Goal: Task Accomplishment & Management: Manage account settings

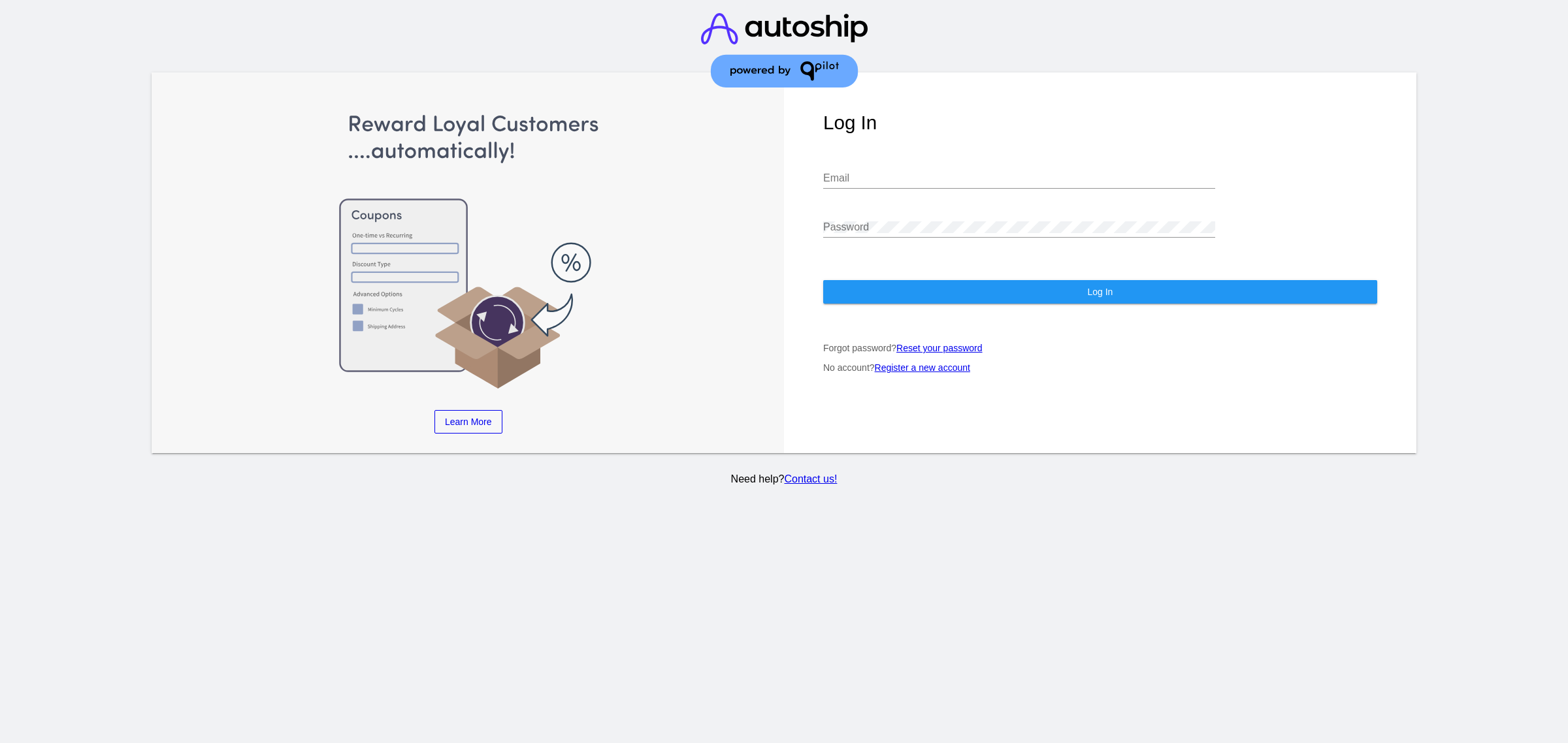
click at [889, 194] on div "Email" at bounding box center [1019, 181] width 392 height 43
click at [924, 174] on input "Email" at bounding box center [1019, 178] width 392 height 12
type input "[EMAIL_ADDRESS][DOMAIN_NAME]"
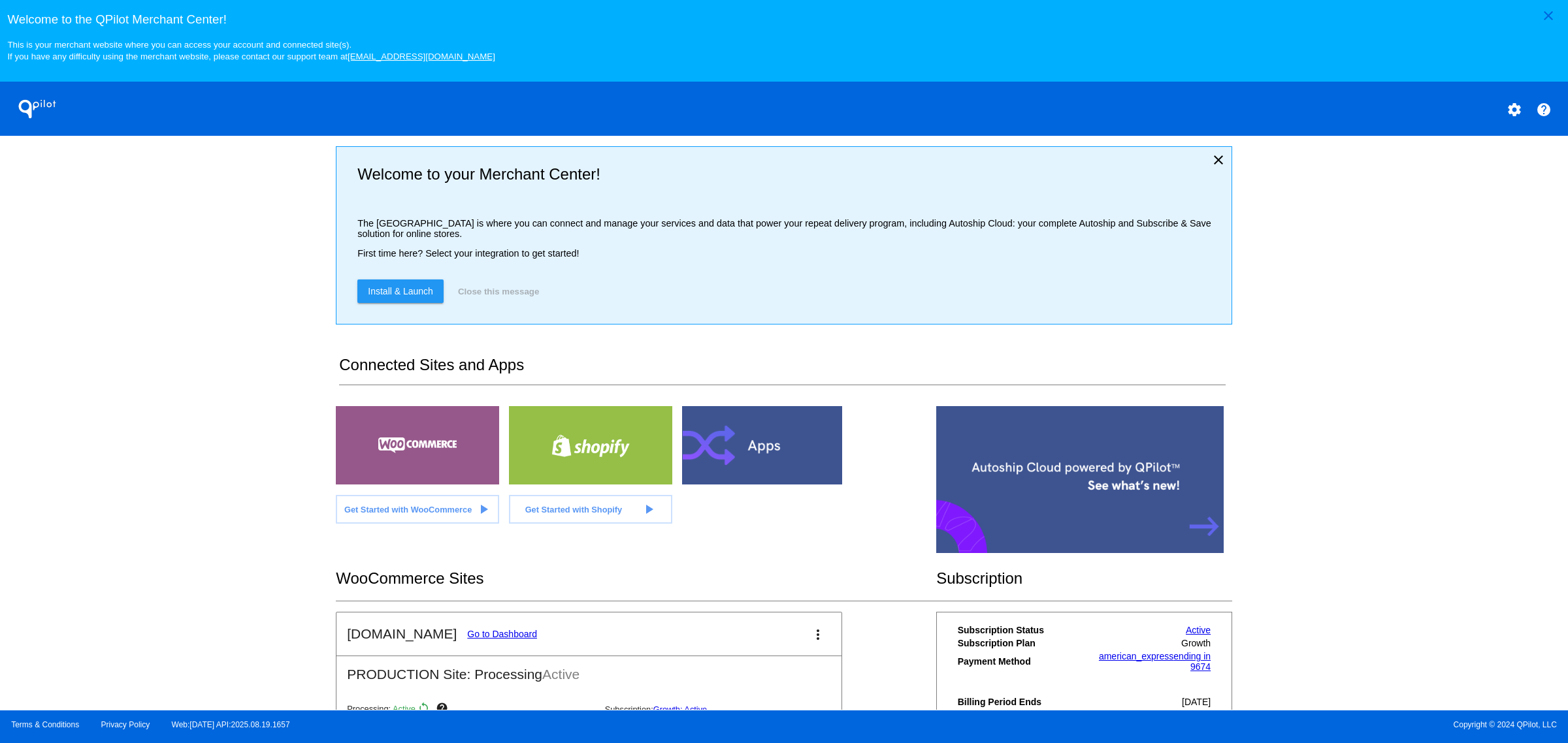
click at [484, 639] on link "Go to Dashboard" at bounding box center [502, 634] width 70 height 11
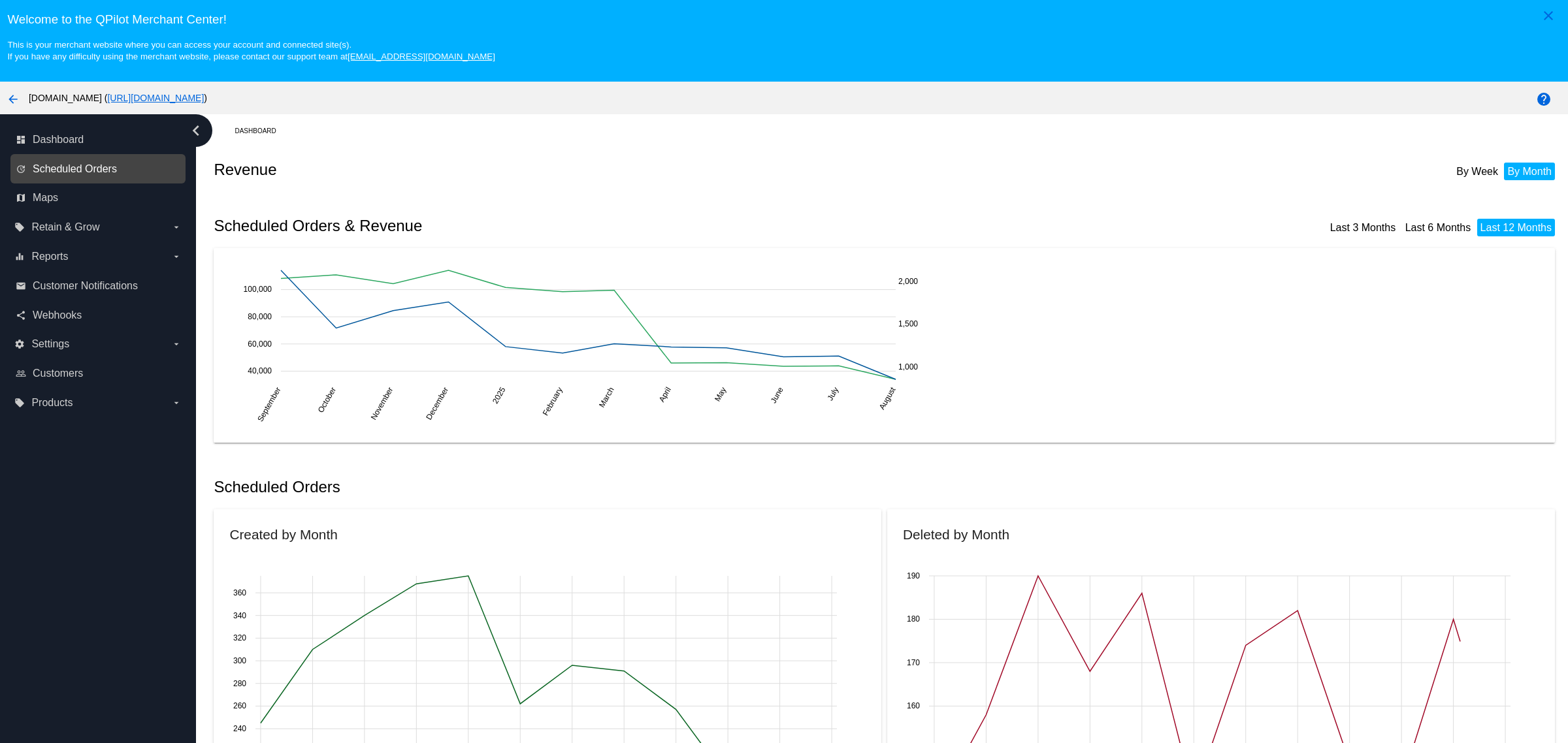
click at [86, 175] on span "Scheduled Orders" at bounding box center [75, 169] width 84 height 12
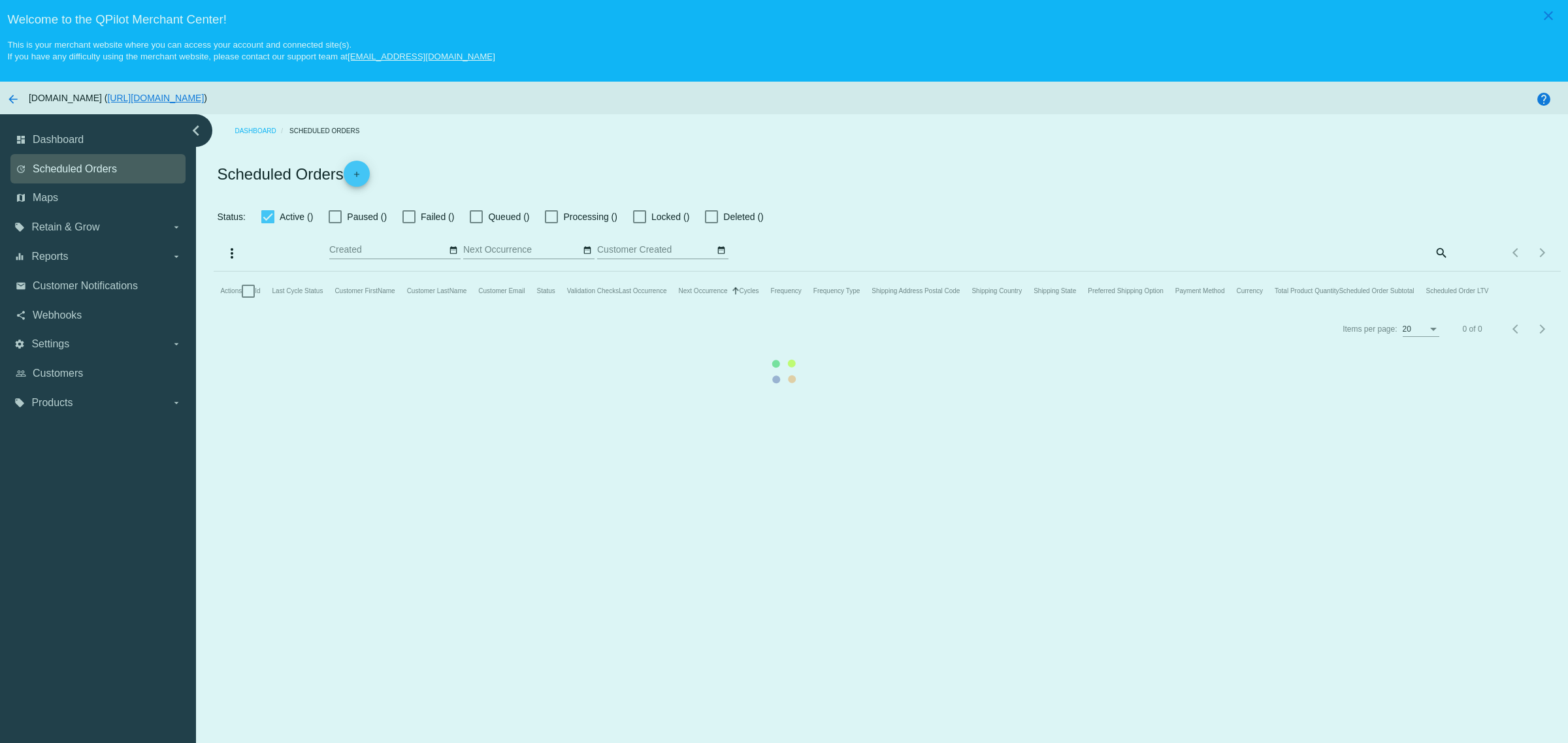
checkbox input "true"
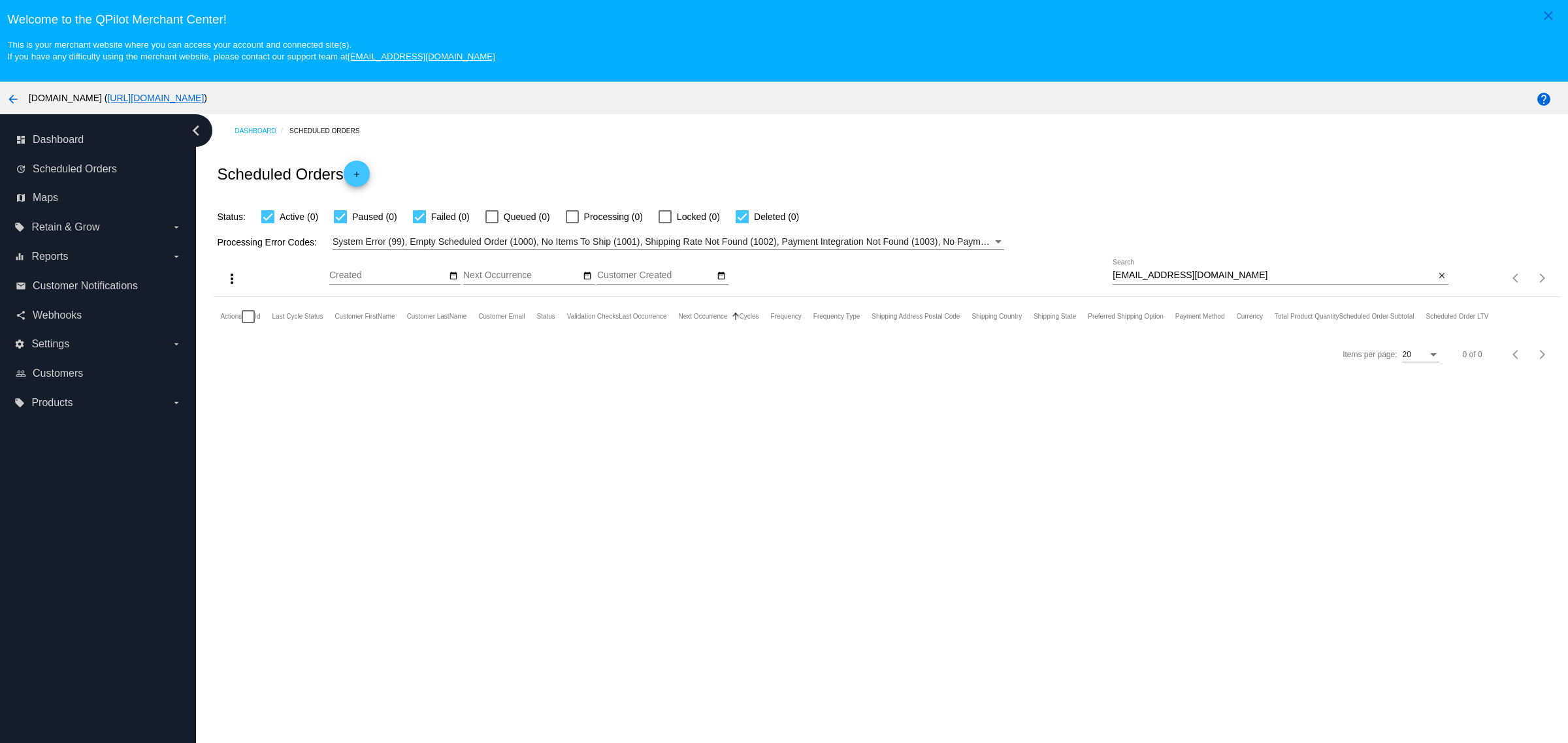
click at [1290, 281] on input "[EMAIL_ADDRESS][DOMAIN_NAME]" at bounding box center [1274, 275] width 322 height 11
paste input "james-[EMAIL_ADDRESS][DOMAIN_NAME]"
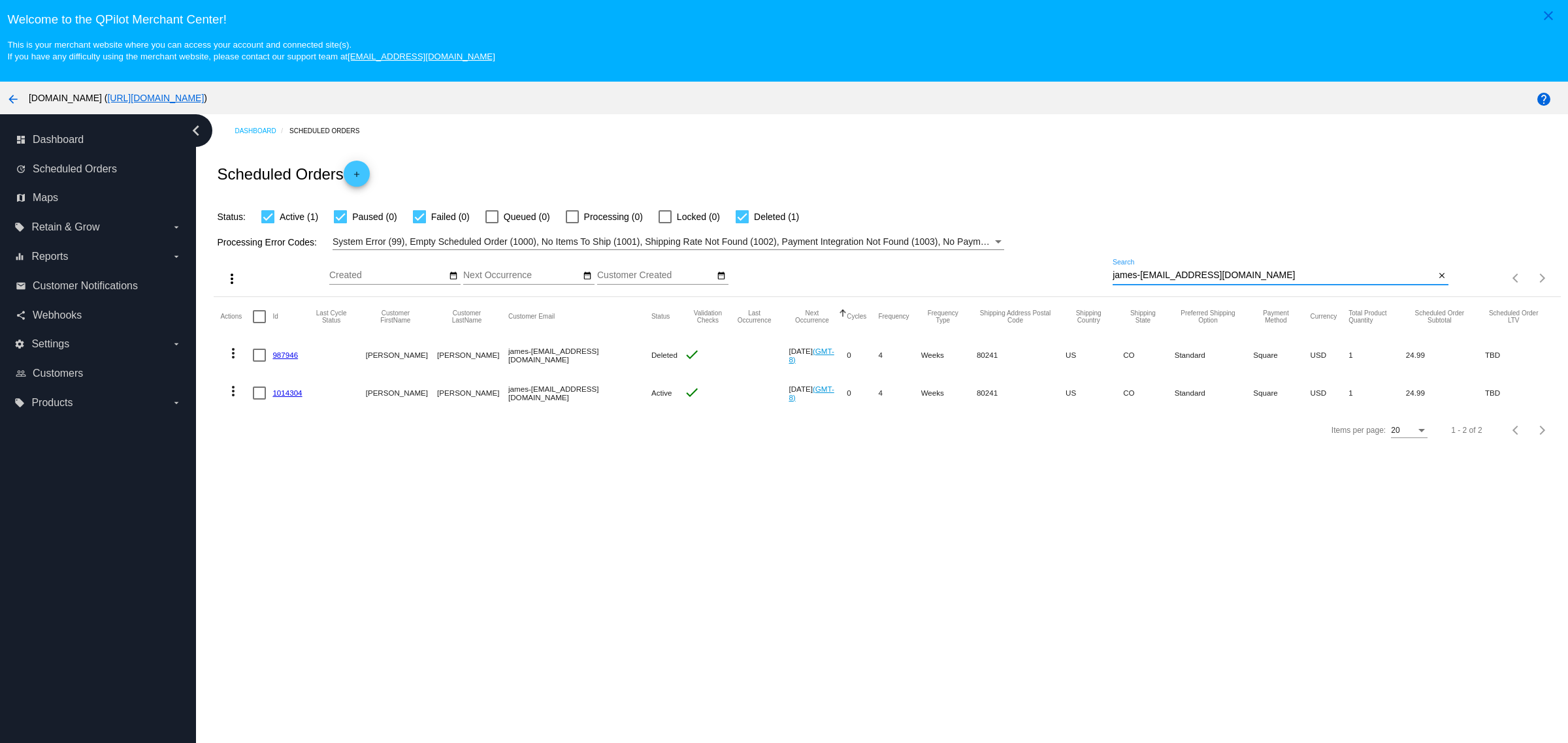
type input "james-[EMAIL_ADDRESS][DOMAIN_NAME]"
click at [229, 361] on mat-icon "more_vert" at bounding box center [233, 353] width 16 height 16
click at [292, 383] on span "View Event Logs" at bounding box center [293, 381] width 68 height 5
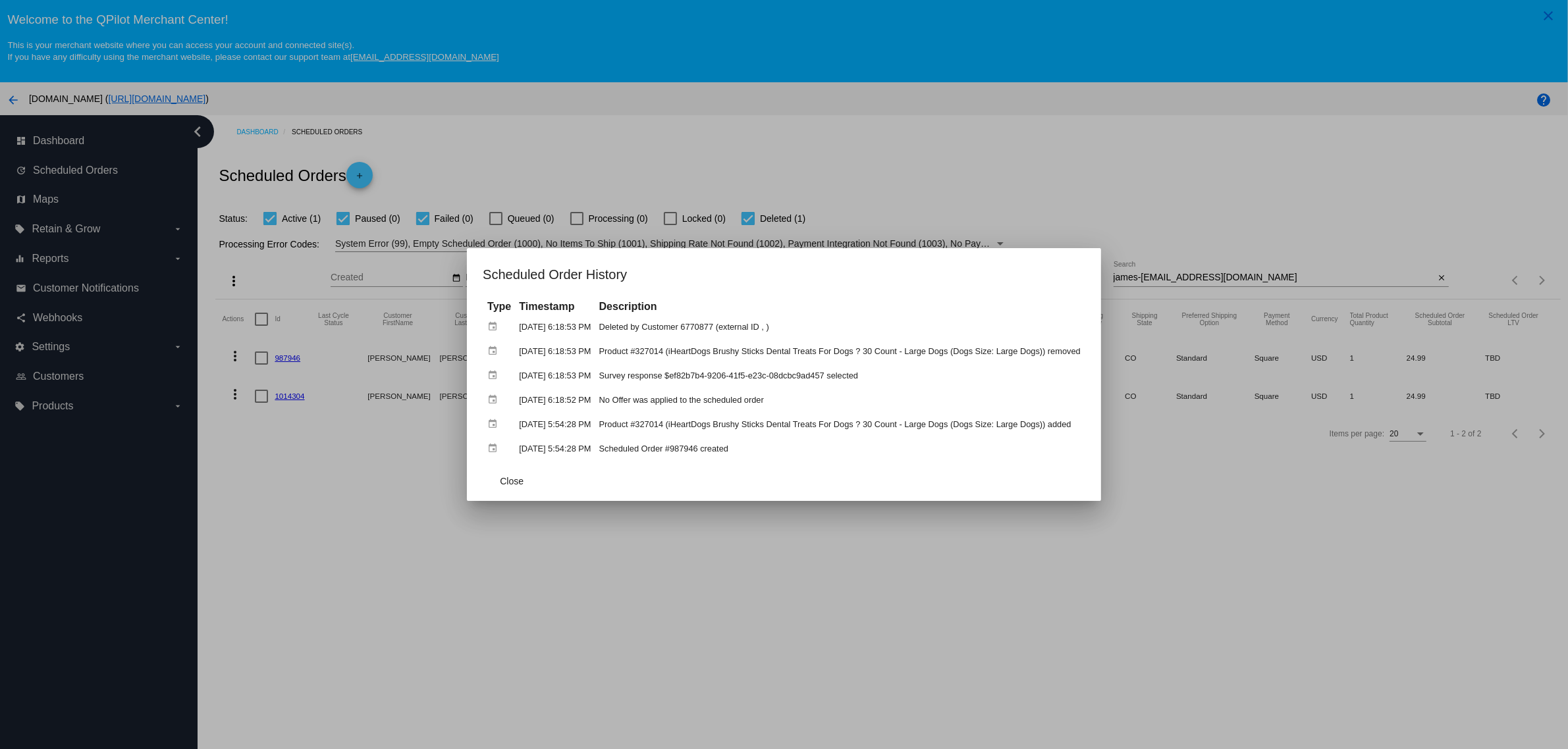
click at [719, 560] on div at bounding box center [784, 374] width 1568 height 749
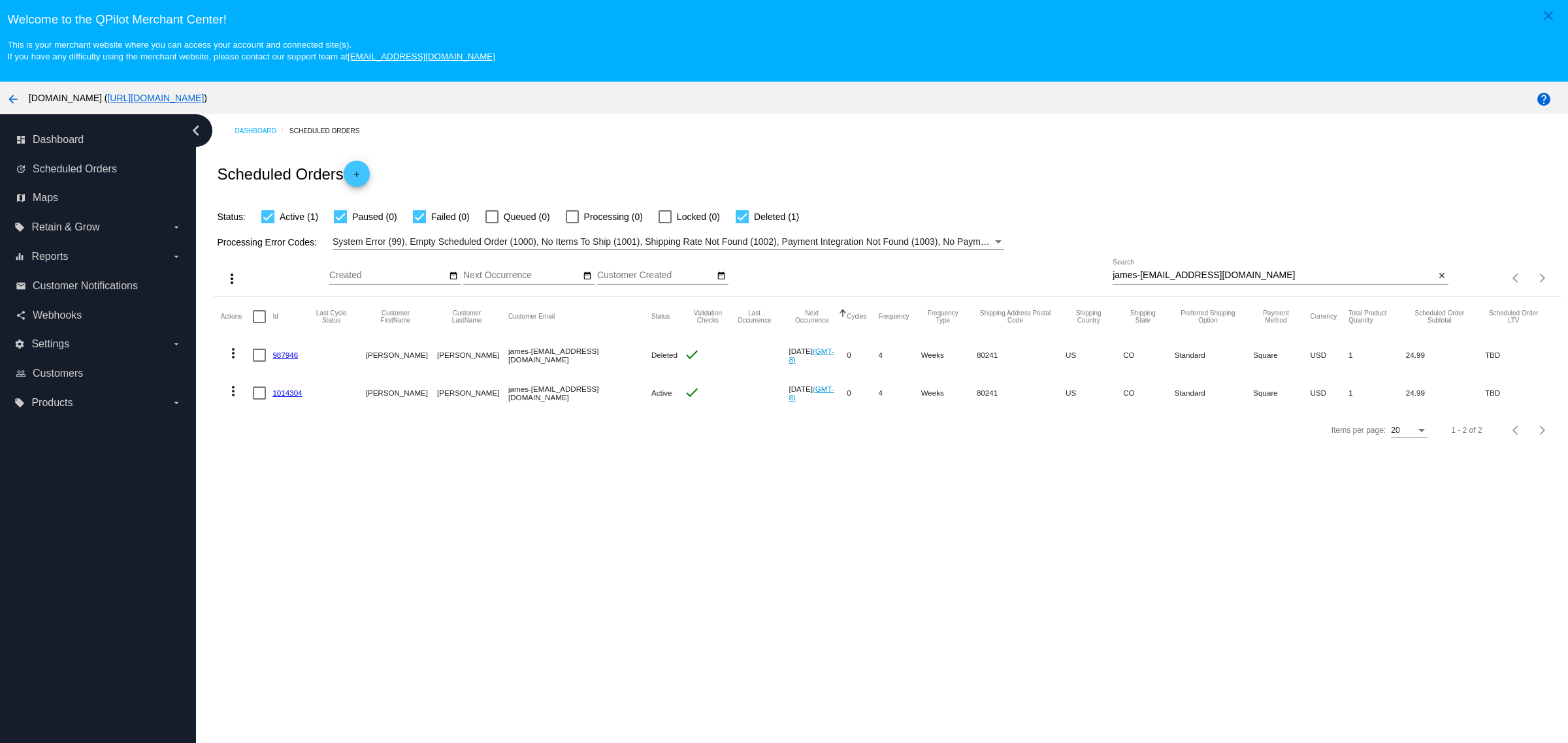
click at [235, 360] on mat-icon "more_vert" at bounding box center [233, 353] width 16 height 16
click at [308, 464] on button "edit View / Edit" at bounding box center [285, 454] width 130 height 31
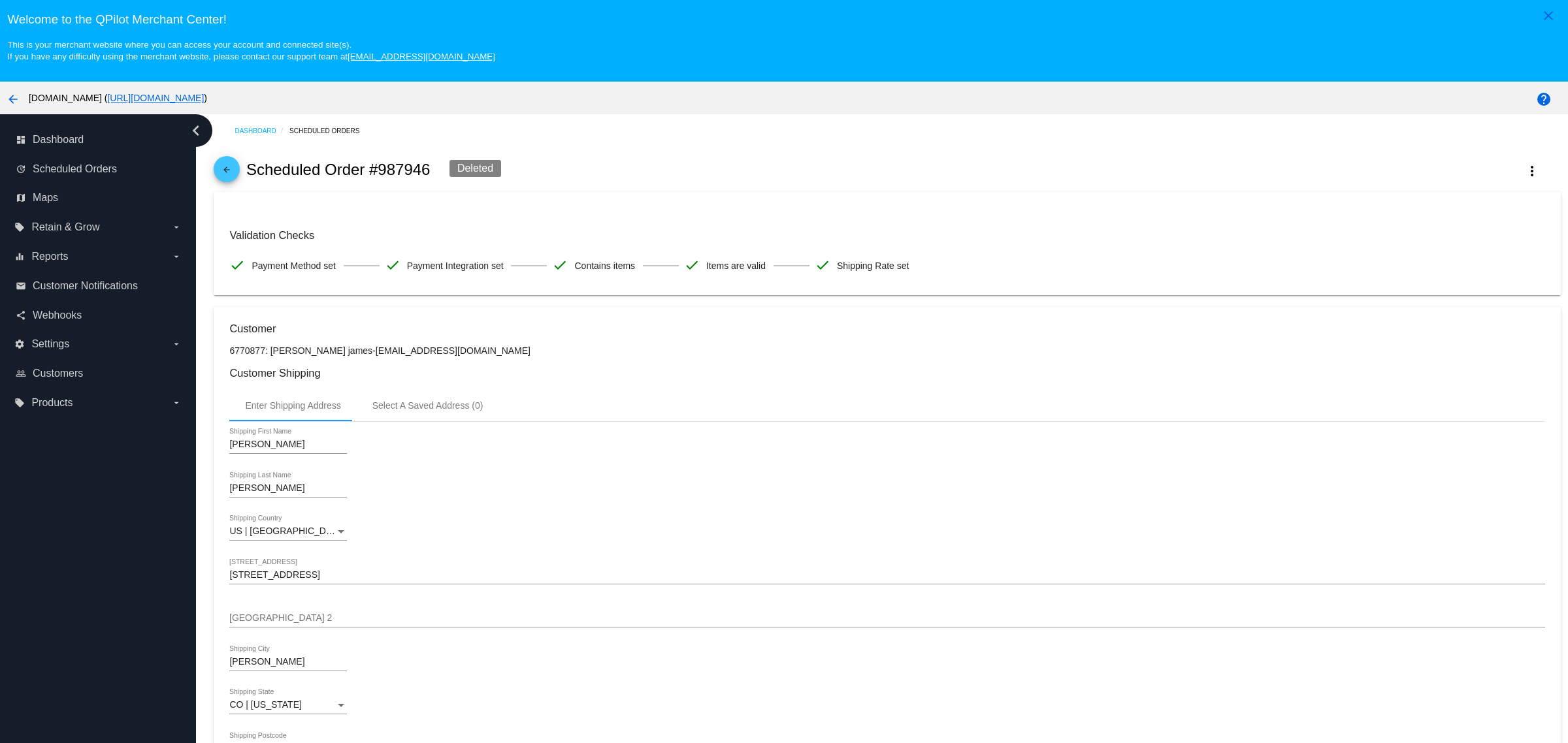
click at [219, 175] on mat-icon "arrow_back" at bounding box center [226, 173] width 16 height 16
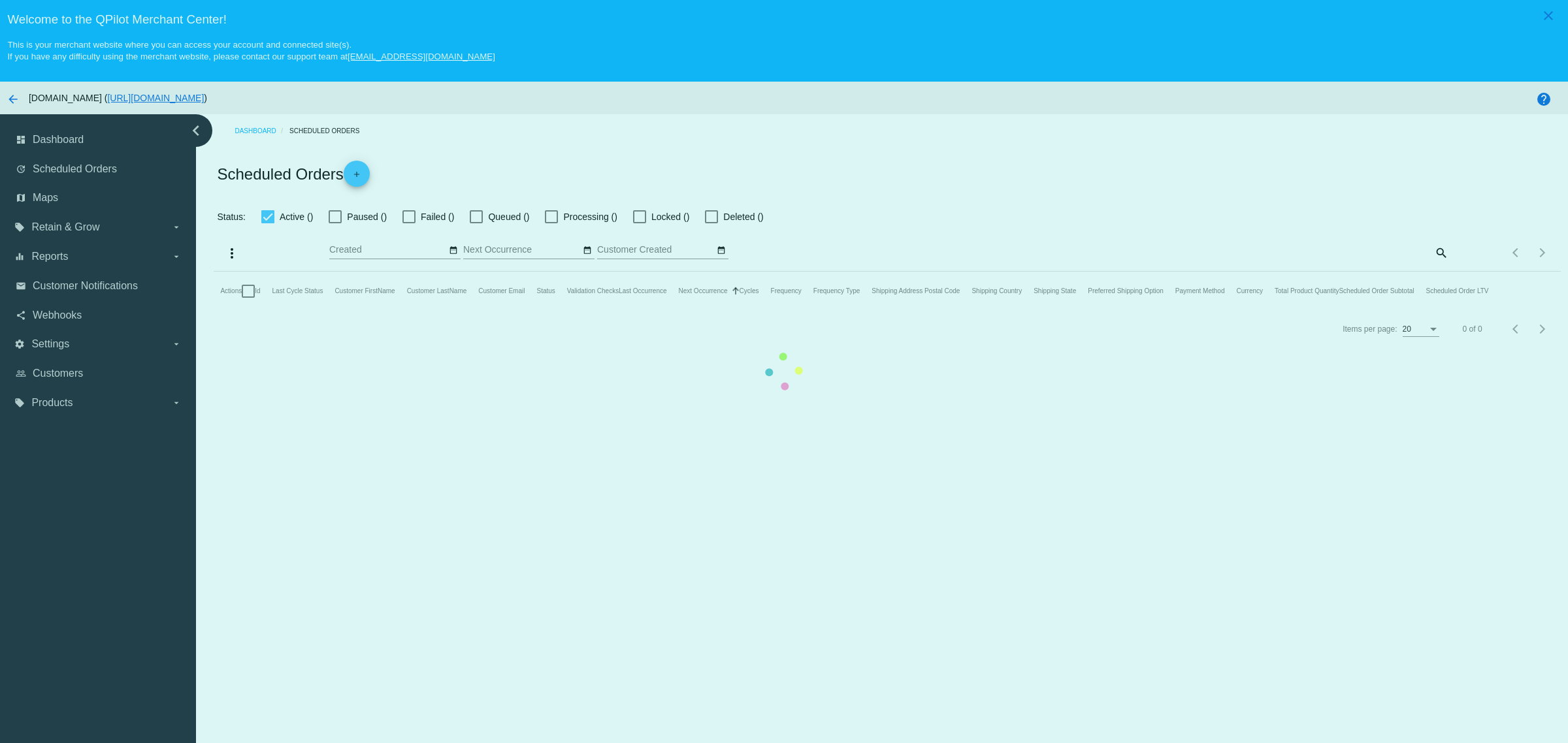
checkbox input "true"
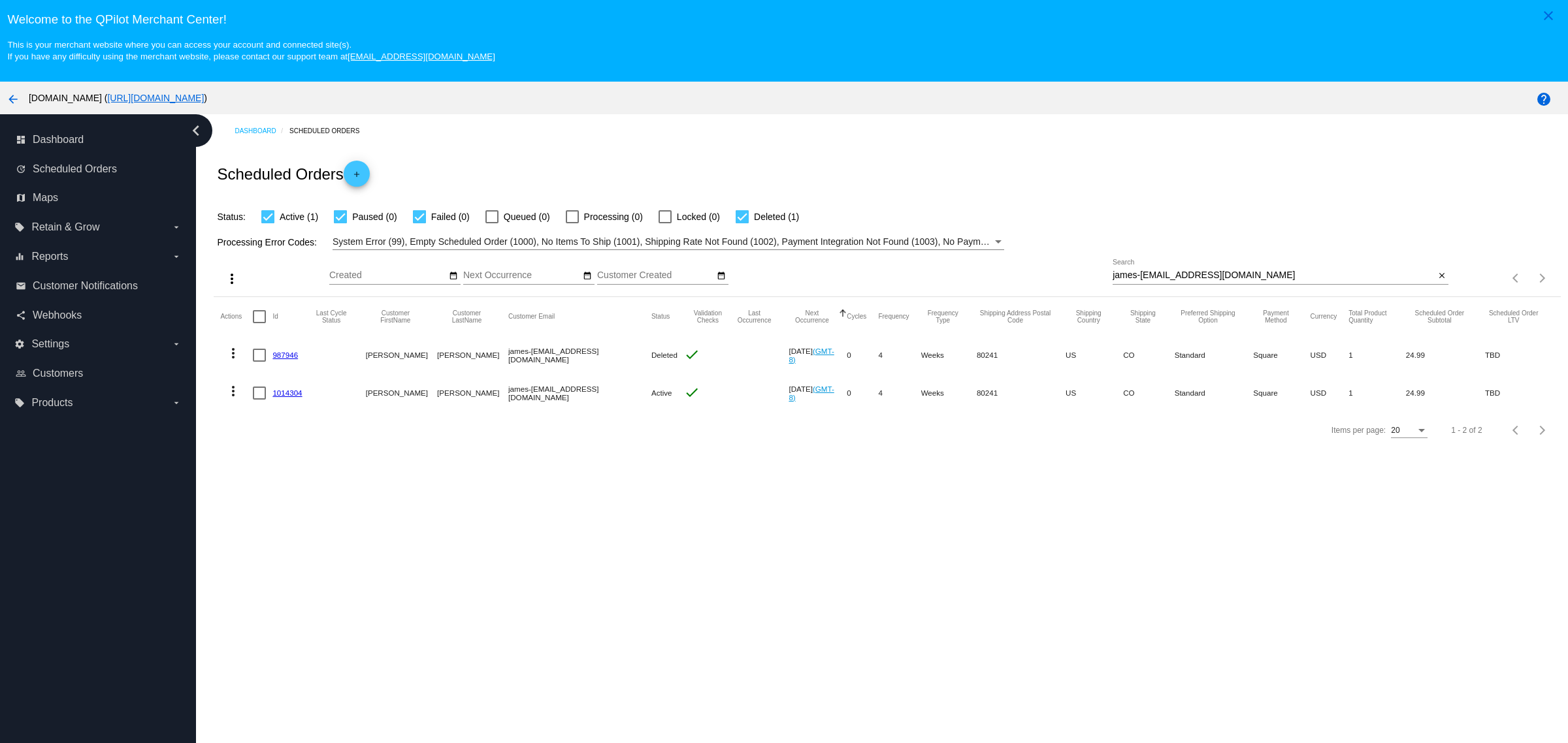
click at [301, 404] on mat-cell "1014304" at bounding box center [290, 393] width 36 height 38
click at [298, 397] on link "1014304" at bounding box center [287, 393] width 30 height 8
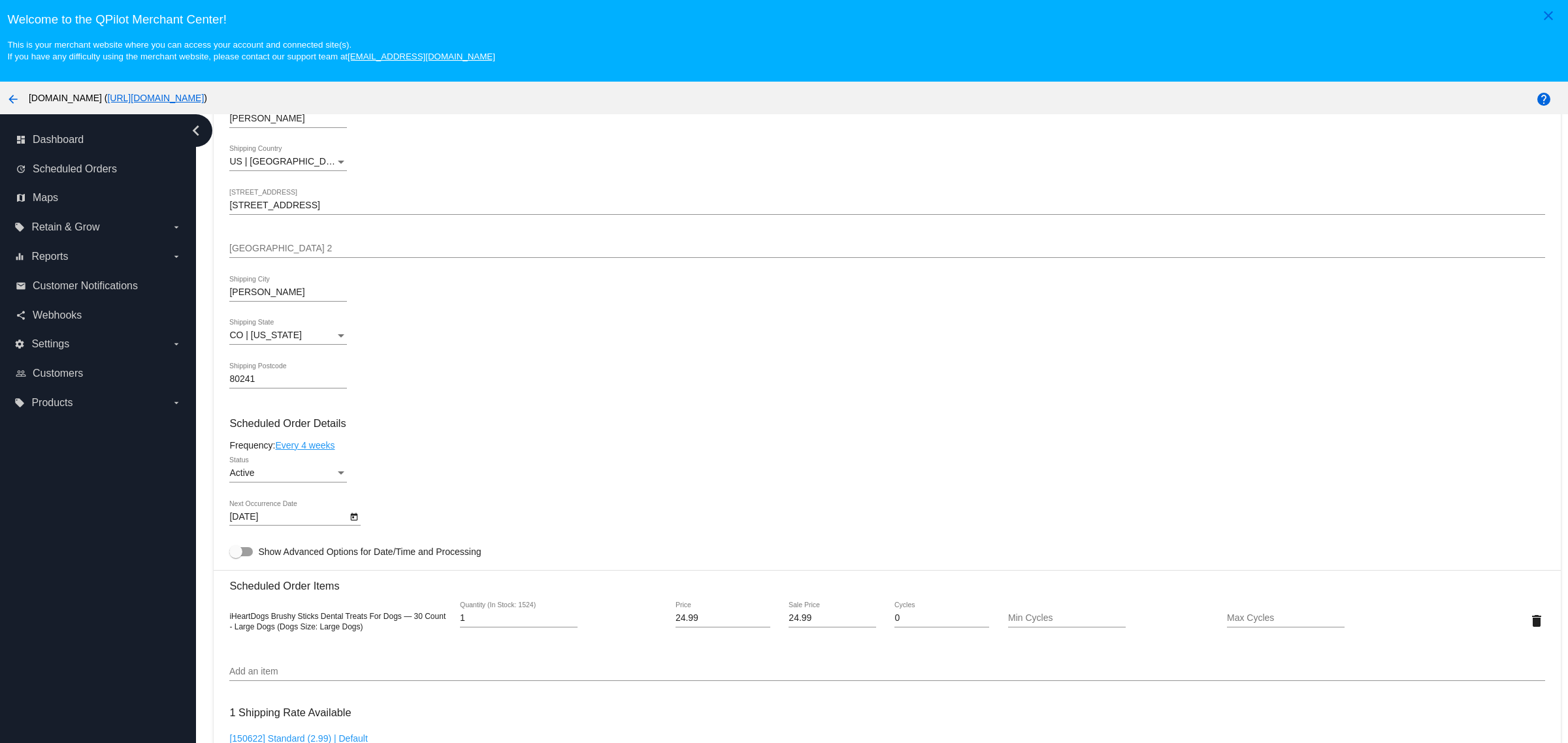
scroll to position [735, 0]
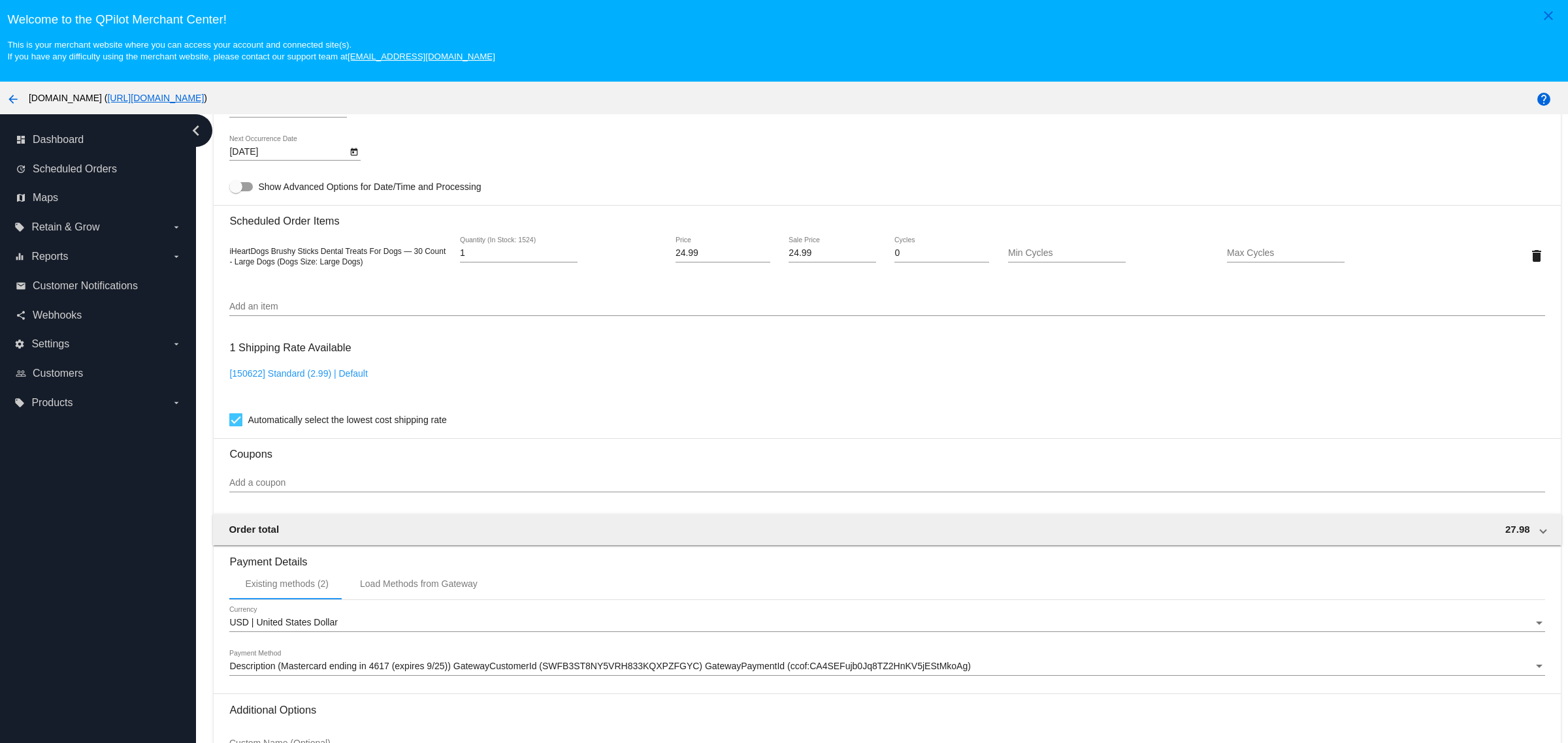
click at [830, 259] on input "24.99" at bounding box center [832, 253] width 87 height 11
type input "18.99"
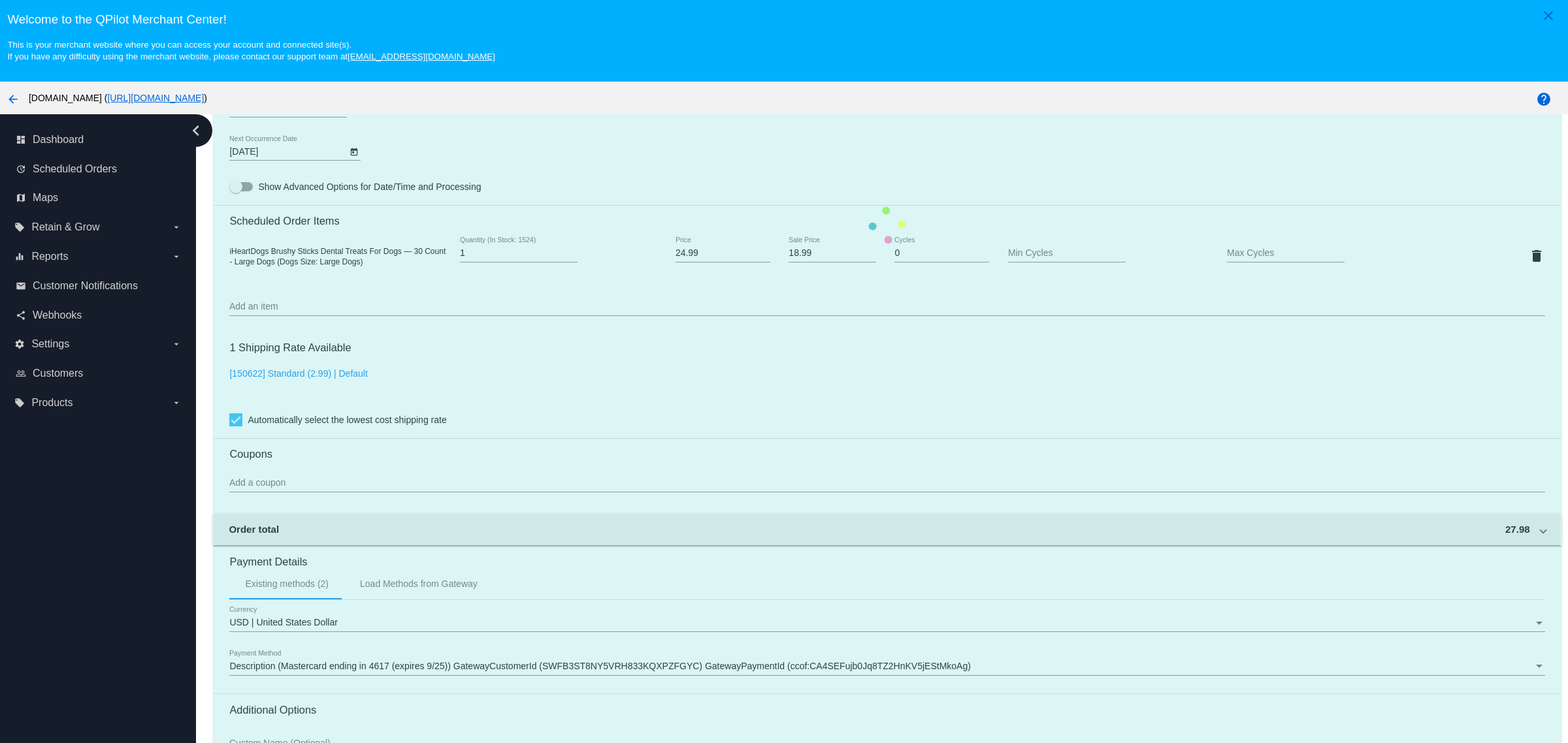
click at [846, 195] on mat-card "Customer 6770877: [PERSON_NAME] james-[EMAIL_ADDRESS][DOMAIN_NAME] Customer Shi…" at bounding box center [886, 225] width 1346 height 1306
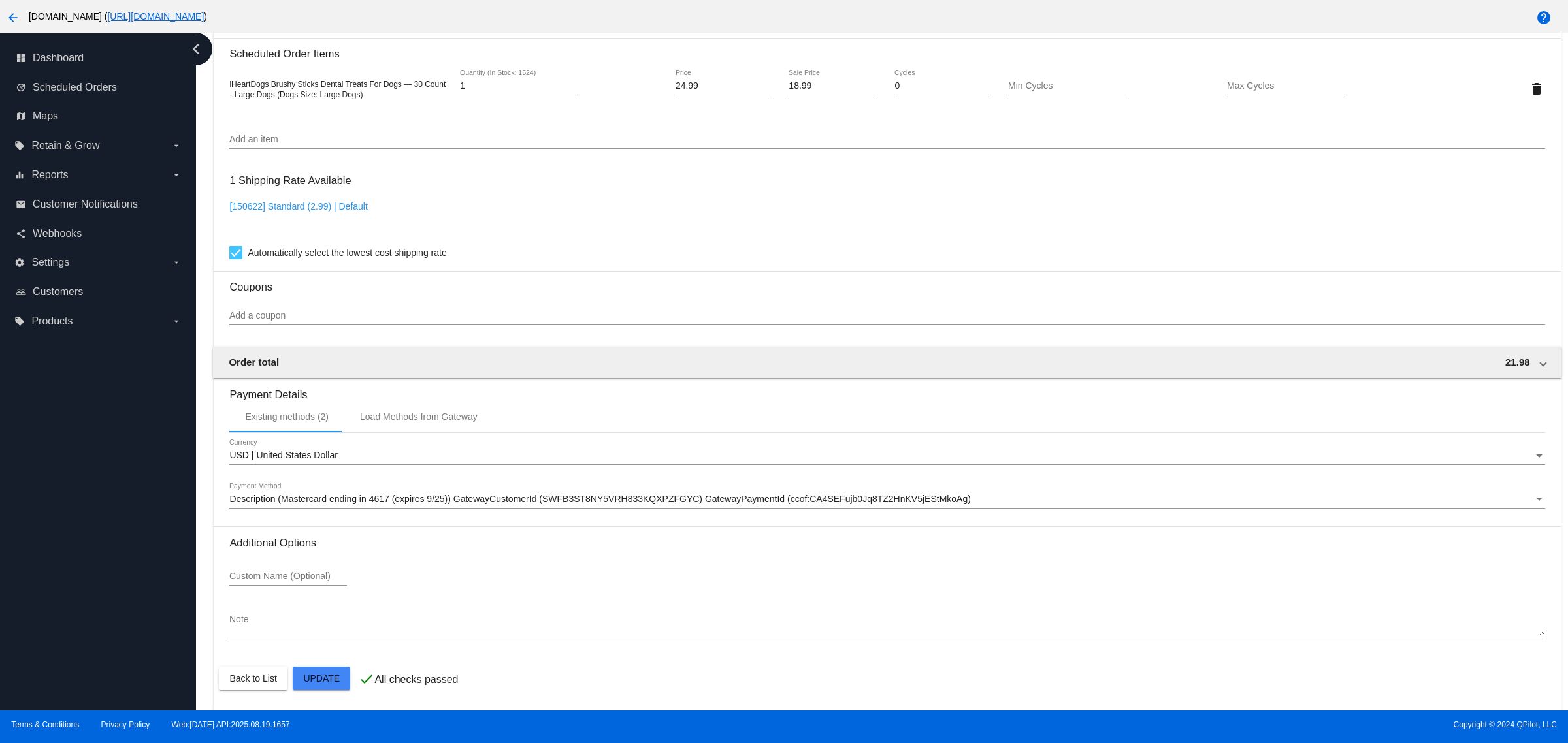
scroll to position [86, 0]
click at [335, 683] on mat-card "Customer 6770877: [PERSON_NAME] james-[EMAIL_ADDRESS][DOMAIN_NAME] Customer Shi…" at bounding box center [886, 58] width 1346 height 1306
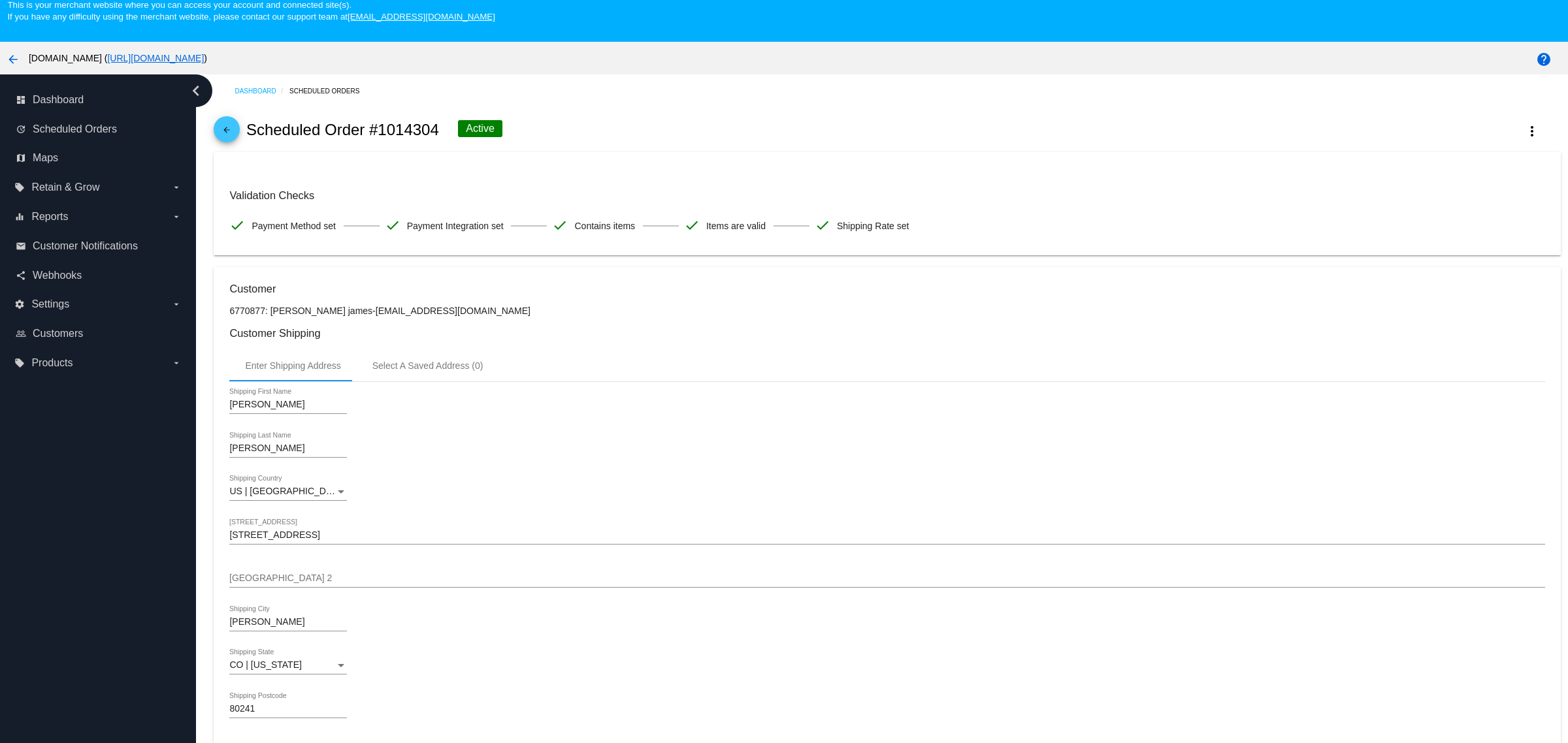
scroll to position [0, 0]
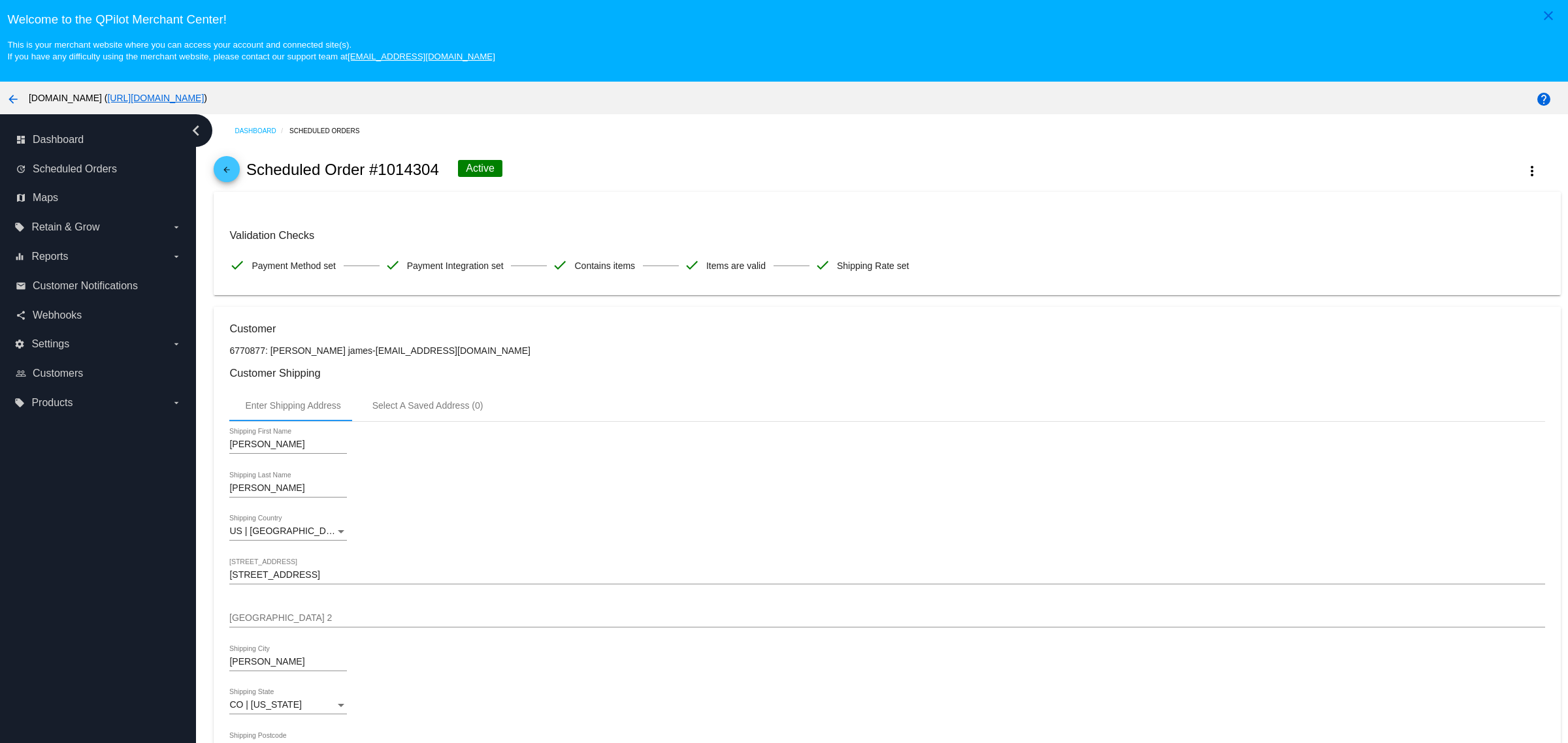
copy h2 "#1014304"
drag, startPoint x: 437, startPoint y: 180, endPoint x: 364, endPoint y: 178, distance: 73.0
click at [364, 178] on div "arrow_back Scheduled Order #1014304 Active more_vert" at bounding box center [886, 170] width 1346 height 44
